Goal: Ask a question

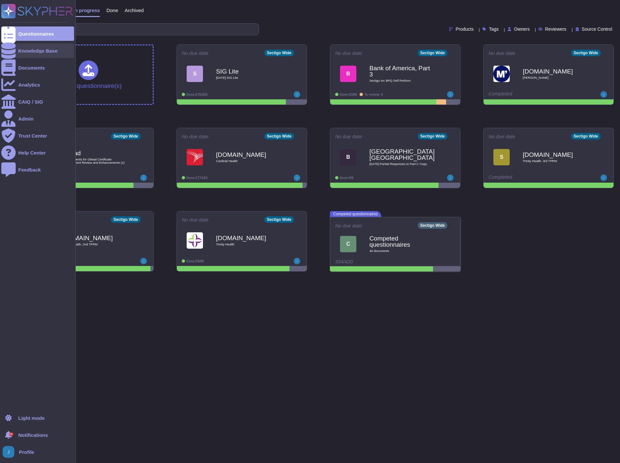
click at [33, 51] on div "Knowledge Base" at bounding box center [37, 50] width 39 height 5
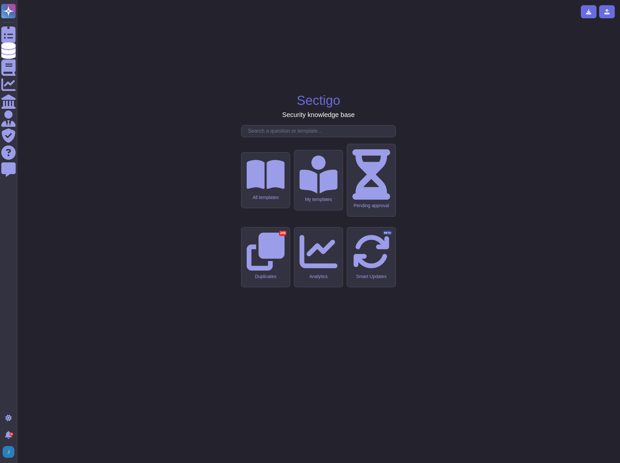
click at [263, 180] on div "Sectigo Security knowledge base All templates My templates Pending approval Dup…" at bounding box center [318, 231] width 593 height 452
click at [282, 137] on input "text" at bounding box center [320, 130] width 151 height 11
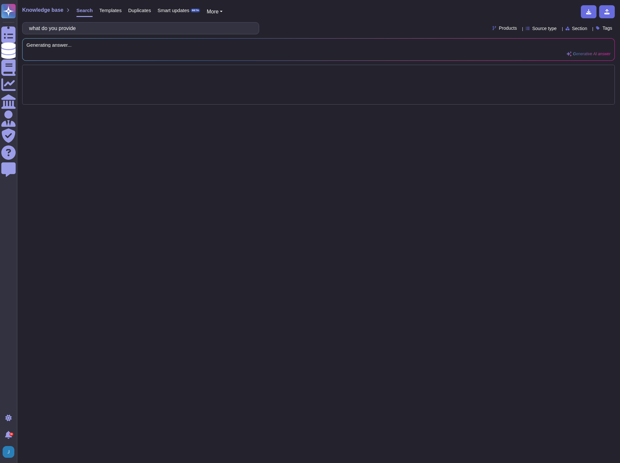
type input "what do you provide"
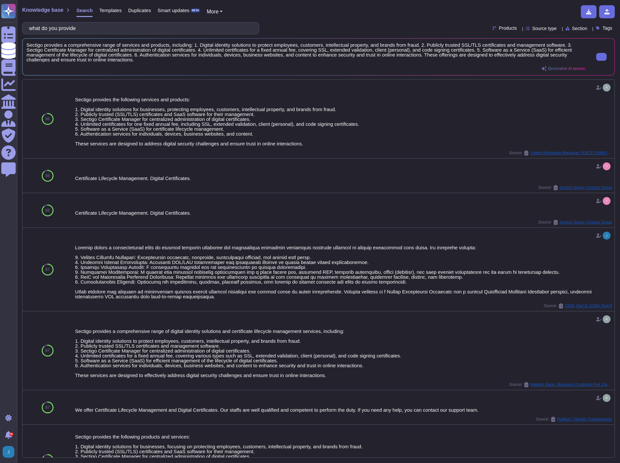
drag, startPoint x: 600, startPoint y: 60, endPoint x: 590, endPoint y: 57, distance: 10.5
click at [600, 60] on button at bounding box center [601, 57] width 10 height 8
click at [52, 9] on span "Knowledge base" at bounding box center [42, 10] width 41 height 5
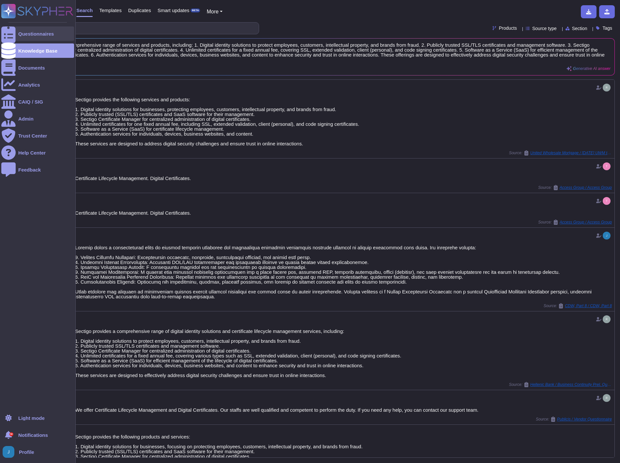
click at [20, 30] on div "Questionnaires" at bounding box center [37, 33] width 73 height 14
